Goal: Find contact information: Find contact information

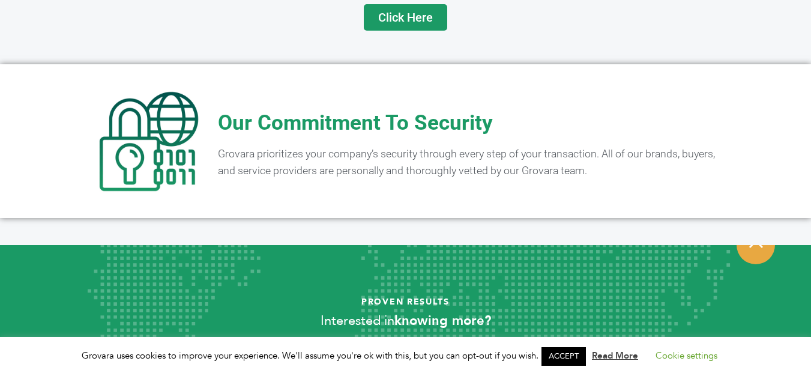
scroll to position [2431, 0]
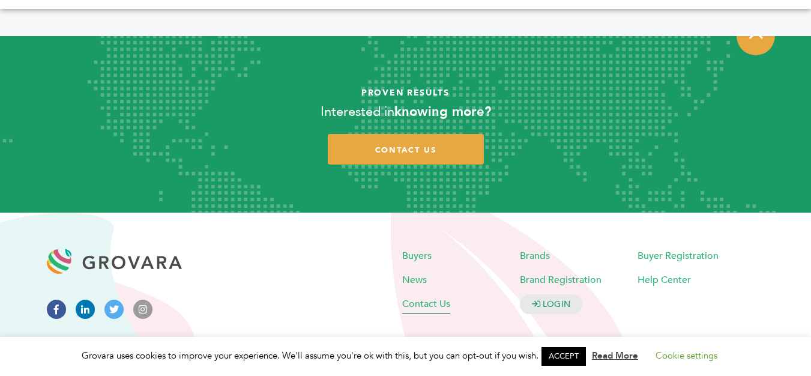
click at [425, 297] on span "Contact Us" at bounding box center [426, 303] width 48 height 13
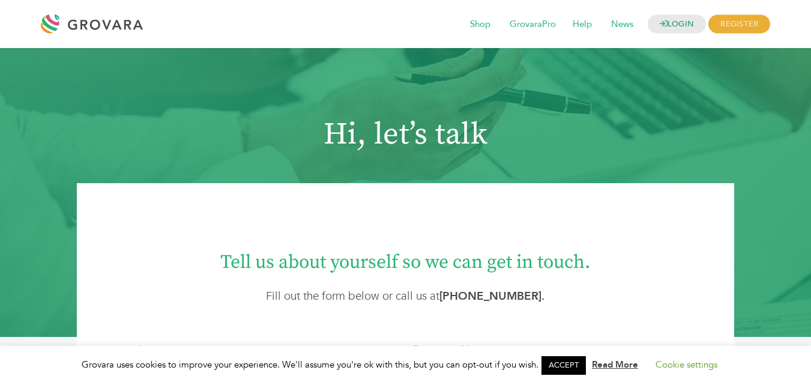
click at [86, 29] on div at bounding box center [95, 24] width 108 height 29
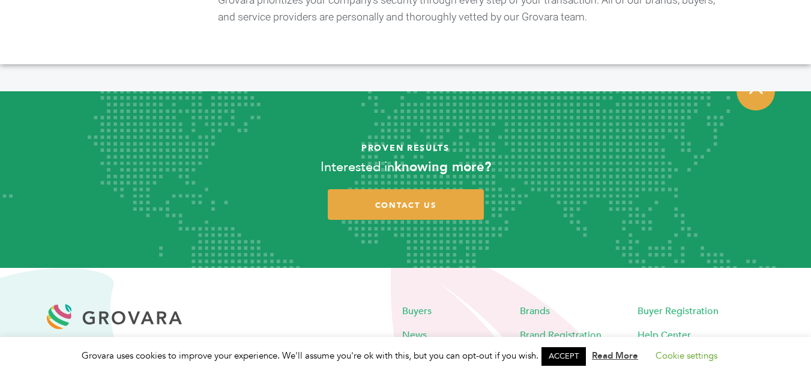
scroll to position [2431, 0]
